Goal: Task Accomplishment & Management: Complete application form

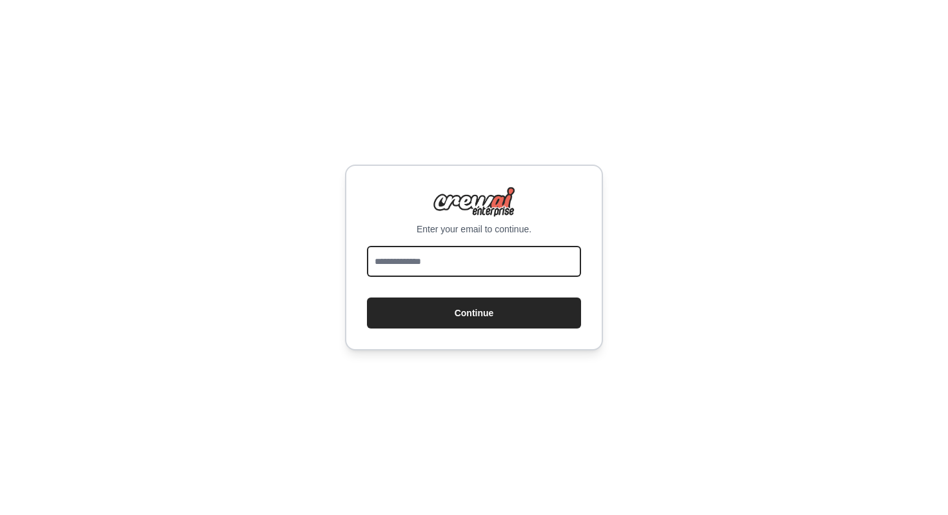
click at [530, 259] on input "email" at bounding box center [474, 261] width 214 height 31
type input "**********"
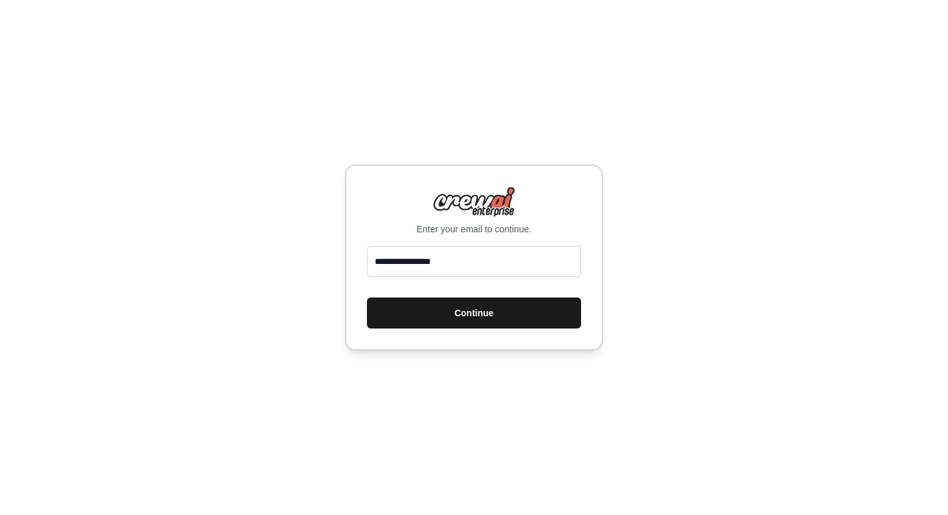
click at [489, 321] on button "Continue" at bounding box center [474, 312] width 214 height 31
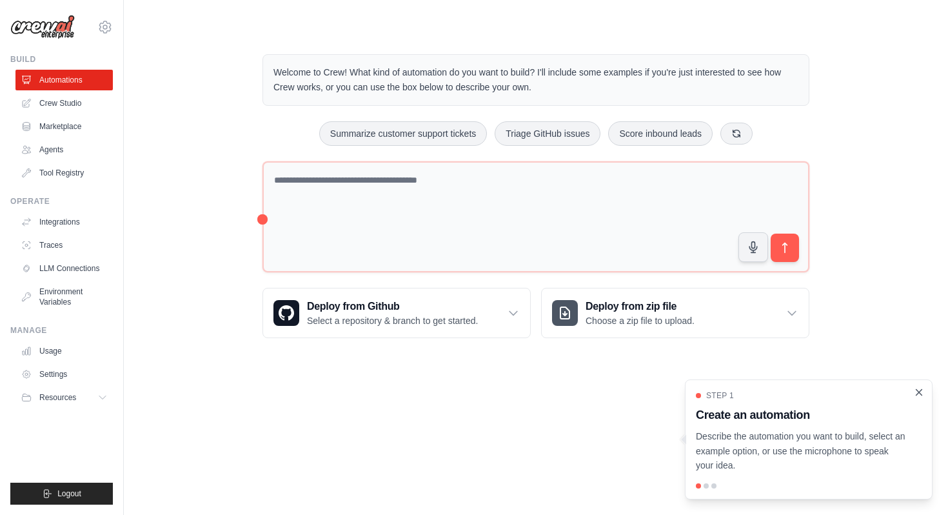
click at [918, 394] on icon "Close walkthrough" at bounding box center [919, 392] width 12 height 12
